Goal: Task Accomplishment & Management: Complete application form

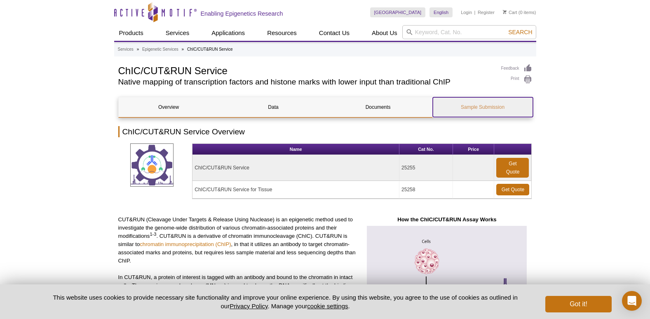
click at [484, 110] on link "Sample Submission" at bounding box center [483, 107] width 100 height 20
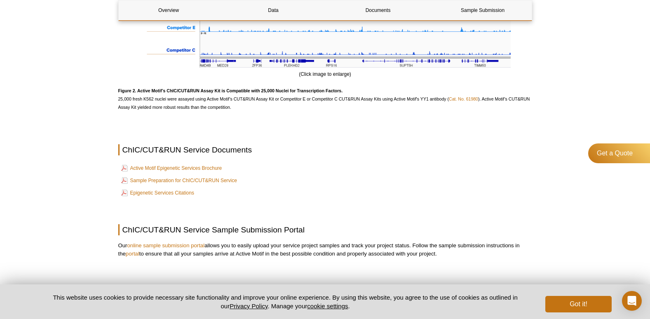
scroll to position [1047, 0]
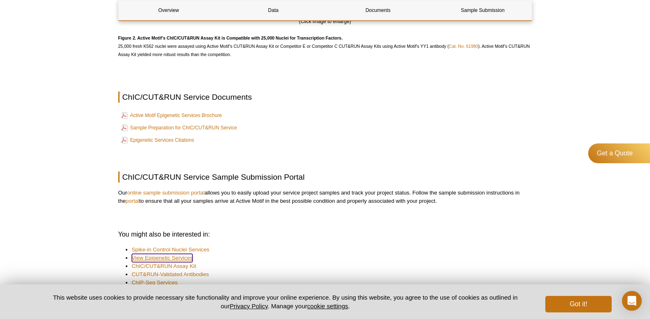
click at [172, 254] on link "View Epigenetic Services" at bounding box center [162, 258] width 61 height 8
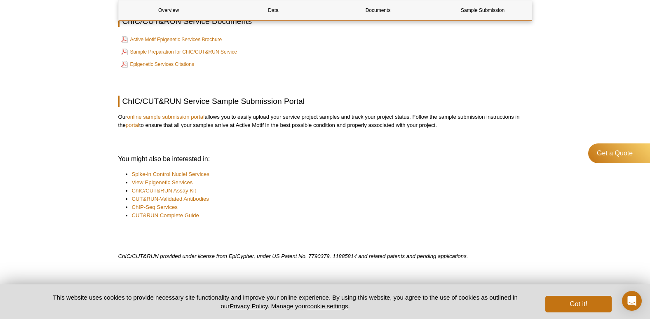
scroll to position [880, 0]
click at [621, 160] on div "Get a Quote" at bounding box center [616, 153] width 68 height 20
